Goal: Transaction & Acquisition: Subscribe to service/newsletter

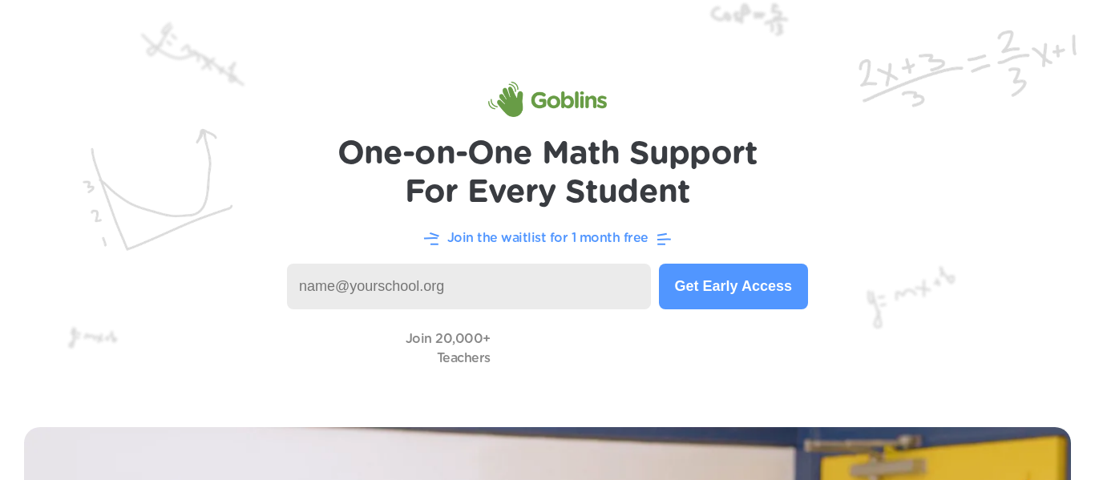
click at [556, 296] on input at bounding box center [469, 287] width 364 height 46
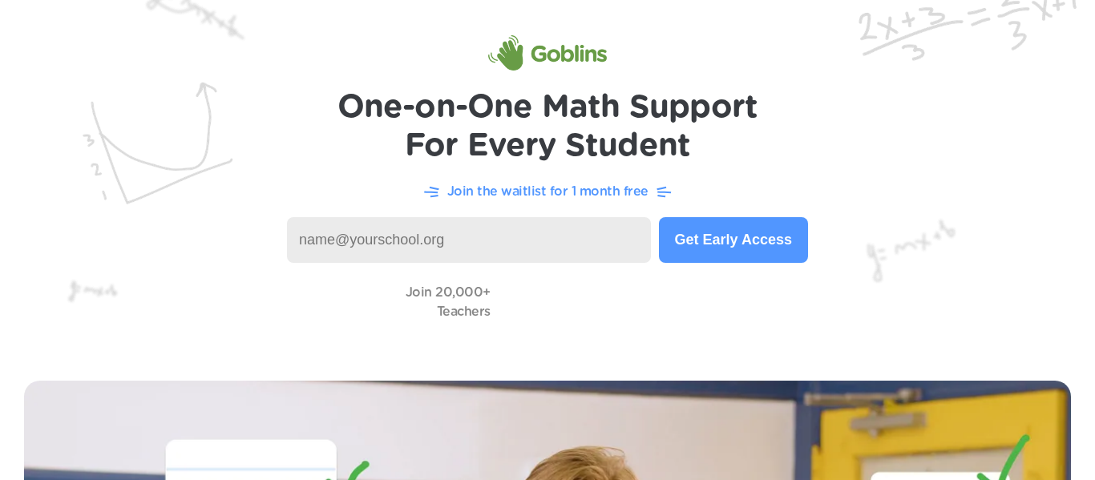
scroll to position [48, 0]
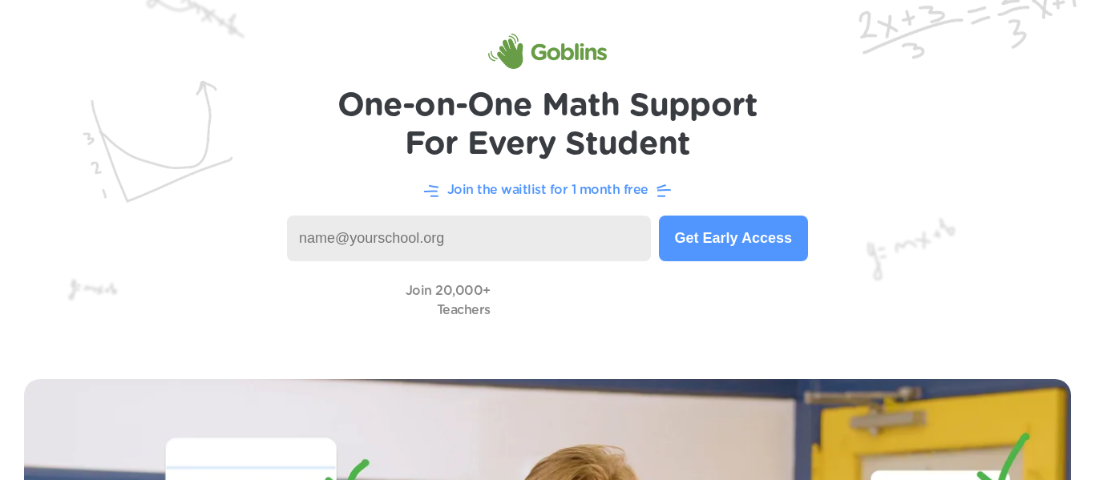
click at [557, 224] on input at bounding box center [469, 239] width 364 height 46
type input "k"
type input "kirin@dvusd.org"
click at [757, 223] on button "Get Early Access" at bounding box center [733, 239] width 149 height 46
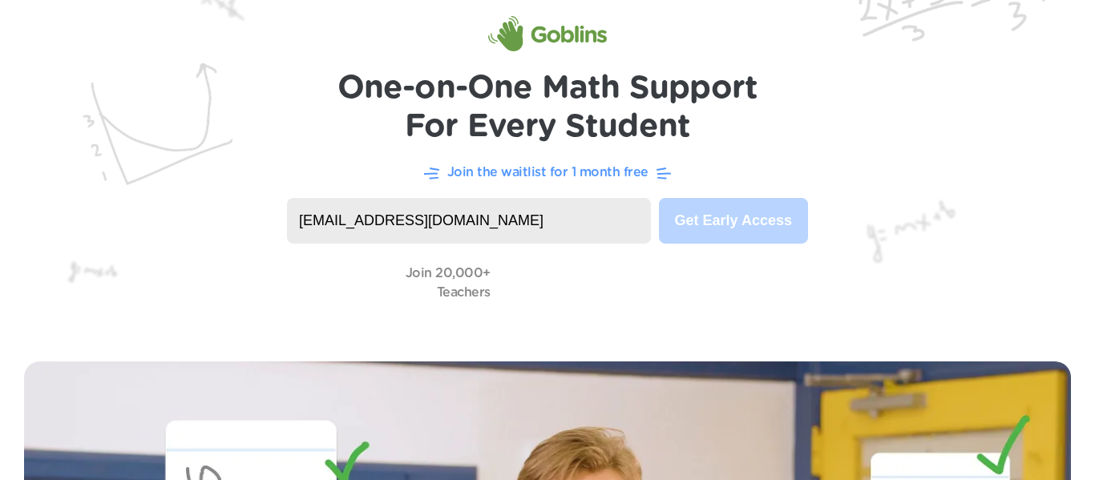
scroll to position [0, 0]
